Goal: Download file/media

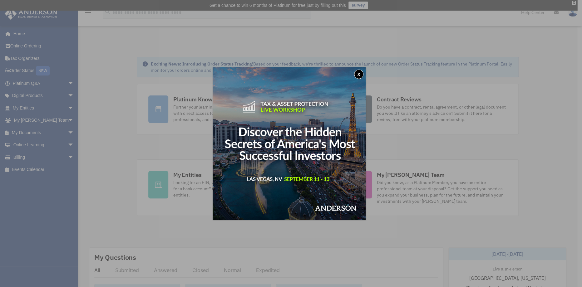
click at [65, 131] on div "x" at bounding box center [291, 143] width 582 height 287
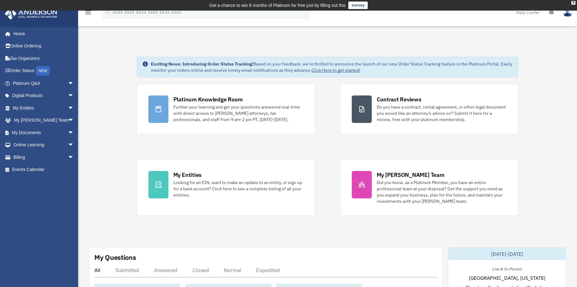
click at [68, 131] on span "arrow_drop_down" at bounding box center [74, 133] width 12 height 13
click at [32, 145] on link "Box" at bounding box center [46, 145] width 75 height 12
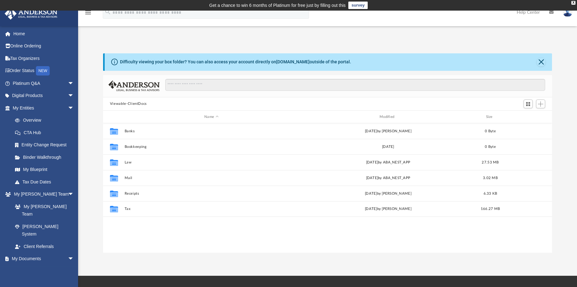
scroll to position [137, 444]
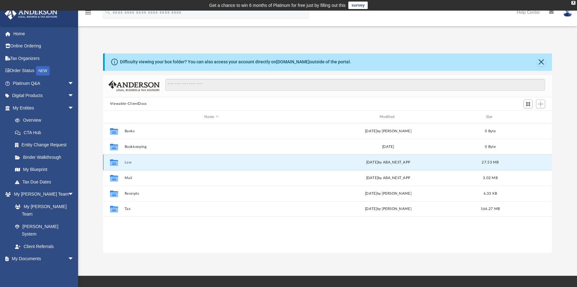
click at [126, 162] on button "Law" at bounding box center [211, 163] width 174 height 4
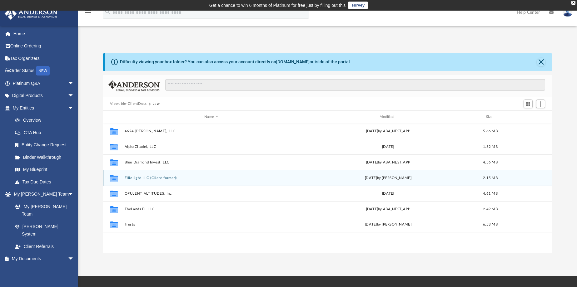
click at [134, 177] on button "EllieLight LLC (Client-formed)" at bounding box center [211, 178] width 174 height 4
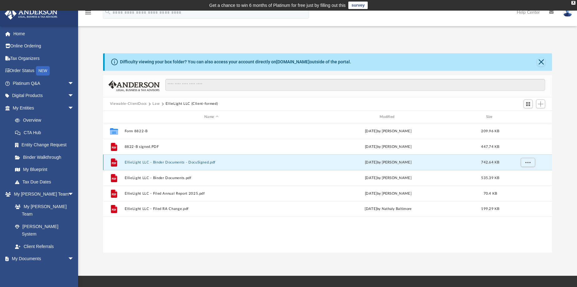
click at [153, 164] on button "EllieLight LLC - Binder Documents - DocuSigned.pdf" at bounding box center [211, 163] width 174 height 4
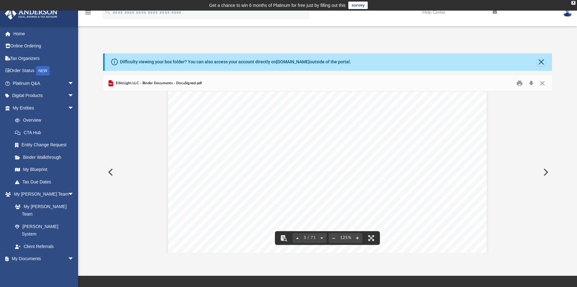
scroll to position [902, 0]
